Goal: Task Accomplishment & Management: Use online tool/utility

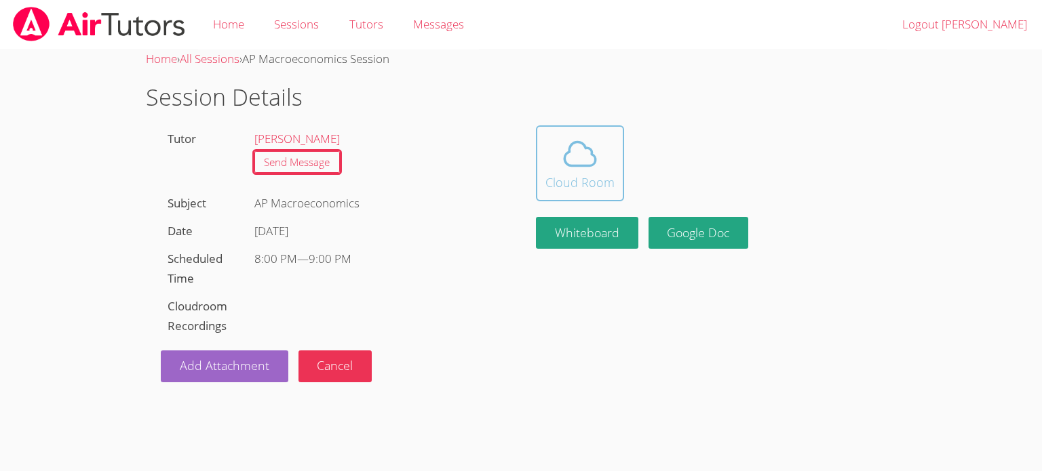
click at [609, 161] on span at bounding box center [579, 154] width 69 height 38
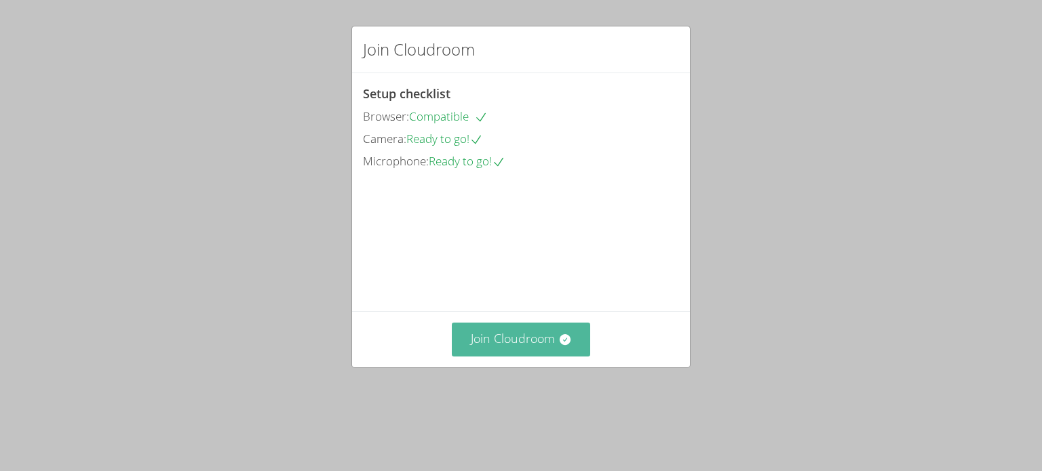
click at [561, 356] on button "Join Cloudroom" at bounding box center [521, 339] width 139 height 33
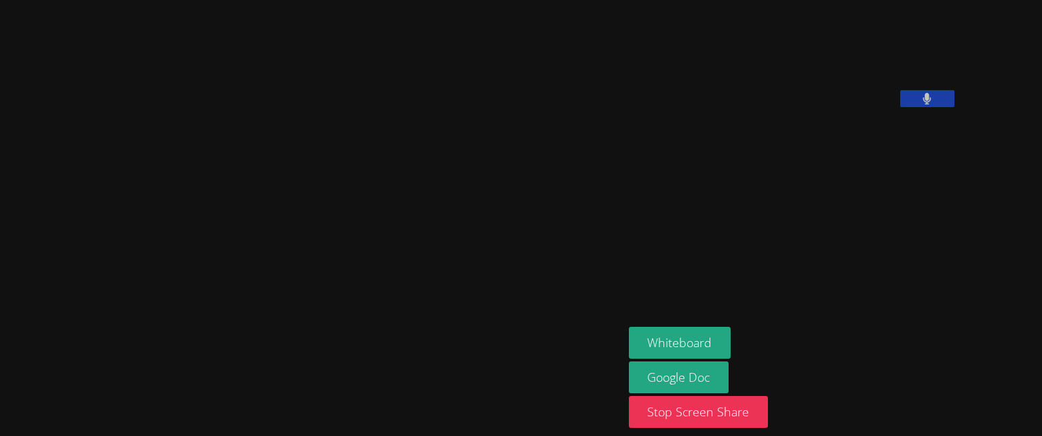
click at [735, 319] on aside "Noris Pulunto Whiteboard Google Doc Stop Screen Share" at bounding box center [792, 218] width 339 height 436
click at [731, 349] on button "Whiteboard" at bounding box center [680, 343] width 102 height 32
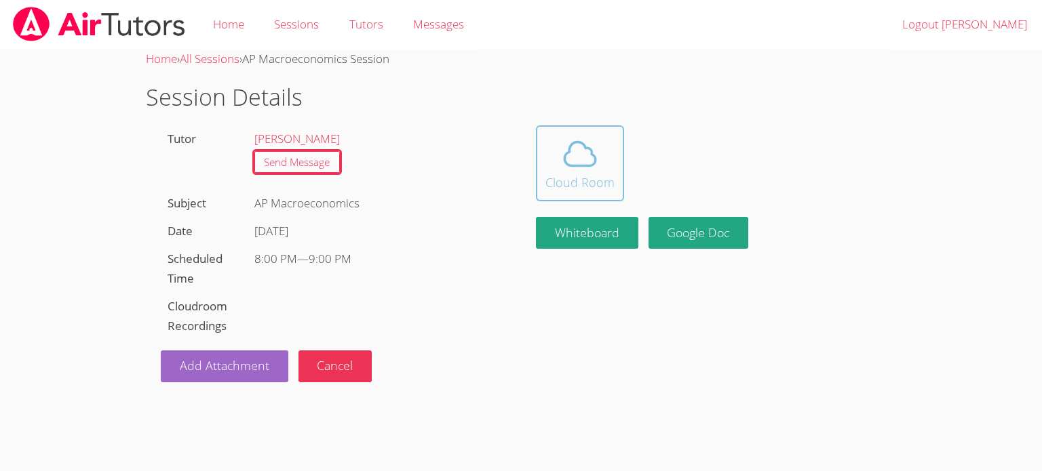
click at [572, 175] on div "Cloud Room" at bounding box center [579, 182] width 69 height 19
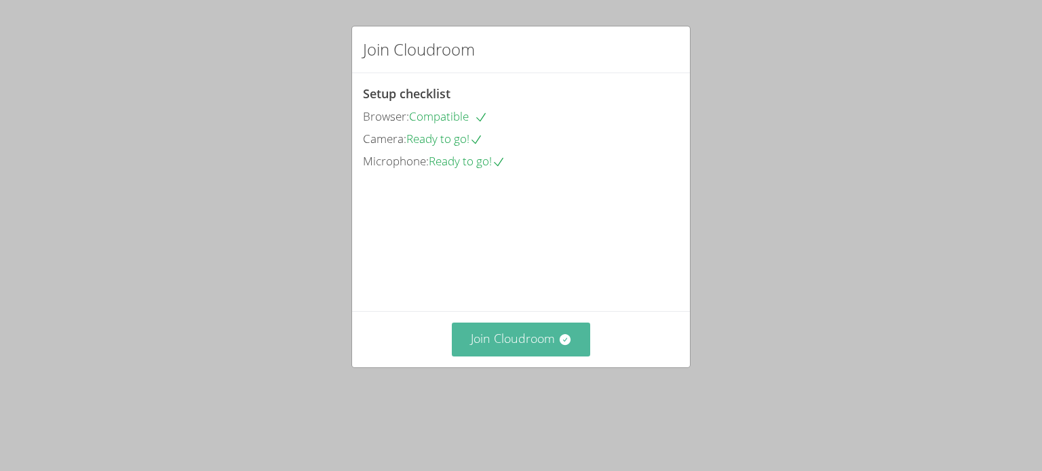
click at [530, 356] on button "Join Cloudroom" at bounding box center [521, 339] width 139 height 33
click at [537, 356] on button "Join Cloudroom" at bounding box center [521, 339] width 139 height 33
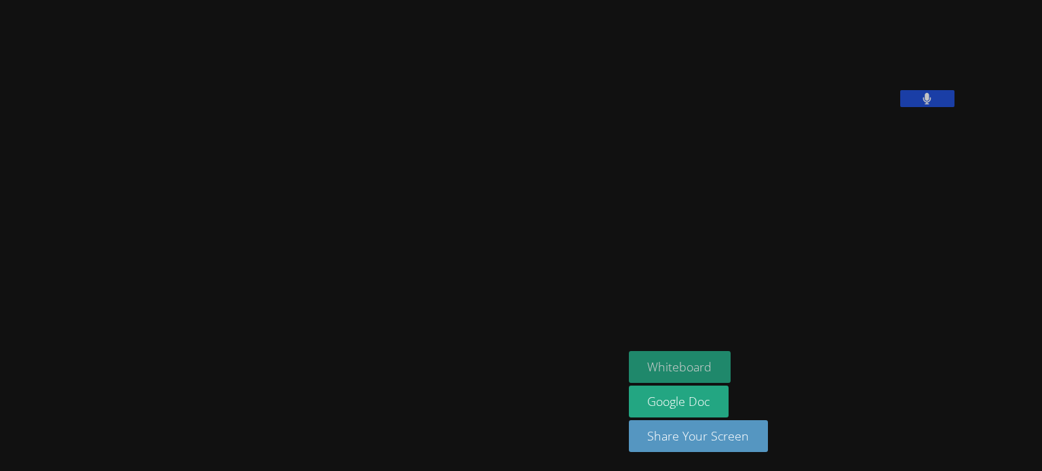
click at [731, 361] on button "Whiteboard" at bounding box center [680, 367] width 102 height 32
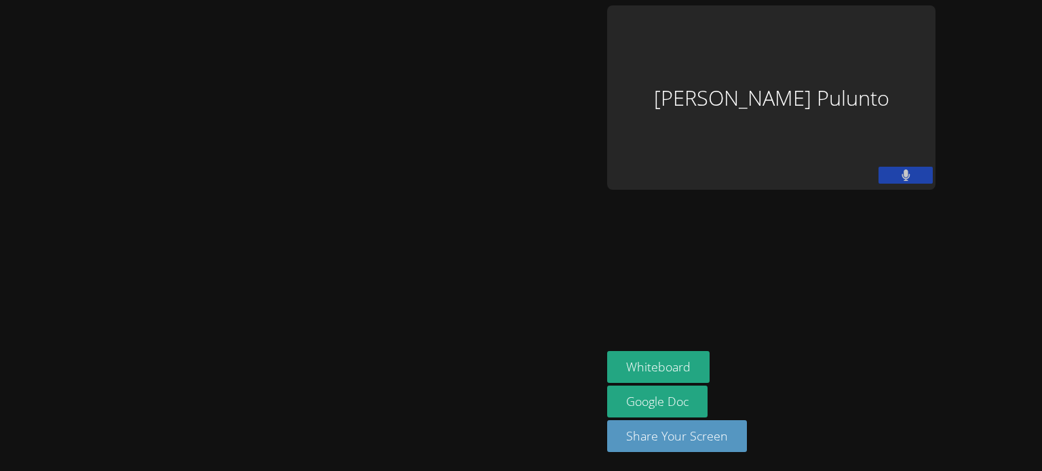
click at [931, 18] on div "Noris Pulunto" at bounding box center [771, 97] width 328 height 184
click at [935, 54] on div "Noris Pulunto" at bounding box center [771, 97] width 328 height 184
click at [935, 32] on div "Noris Pulunto" at bounding box center [771, 97] width 328 height 184
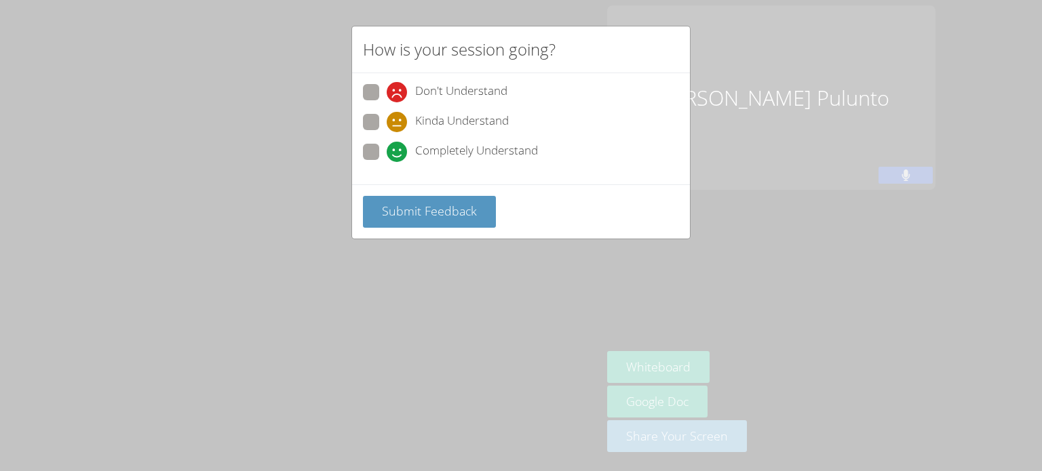
click at [387, 162] on span at bounding box center [387, 162] width 0 height 0
click at [387, 155] on input "Completely Understand" at bounding box center [393, 150] width 12 height 12
radio input "true"
click at [427, 206] on span "Submit Feedback" at bounding box center [429, 211] width 95 height 16
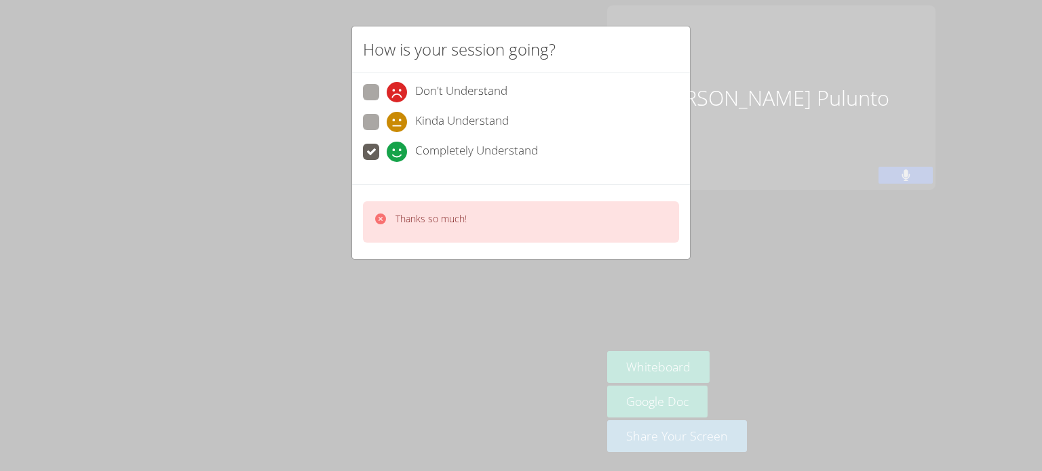
click at [340, 282] on div "How is your session going? Don't Understand Kinda Understand Completely Underst…" at bounding box center [521, 235] width 1042 height 471
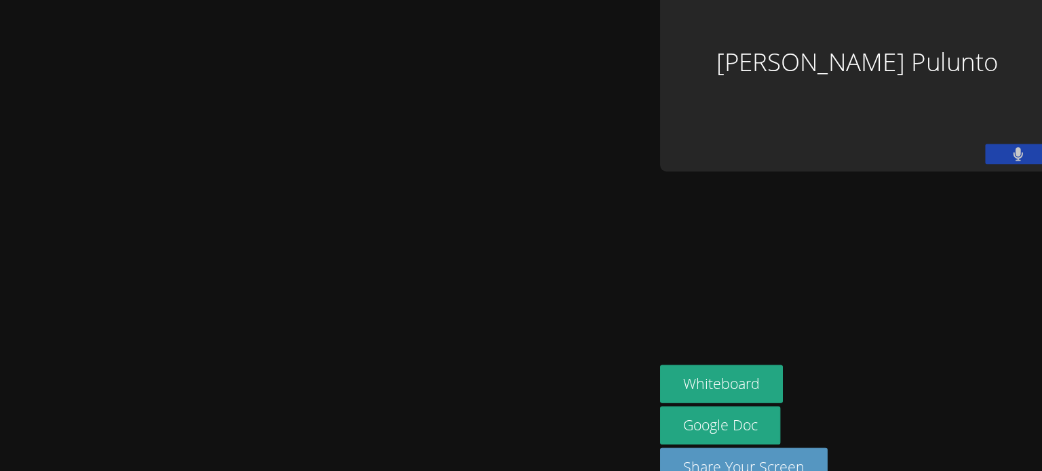
scroll to position [0, 0]
